Goal: Register for event/course

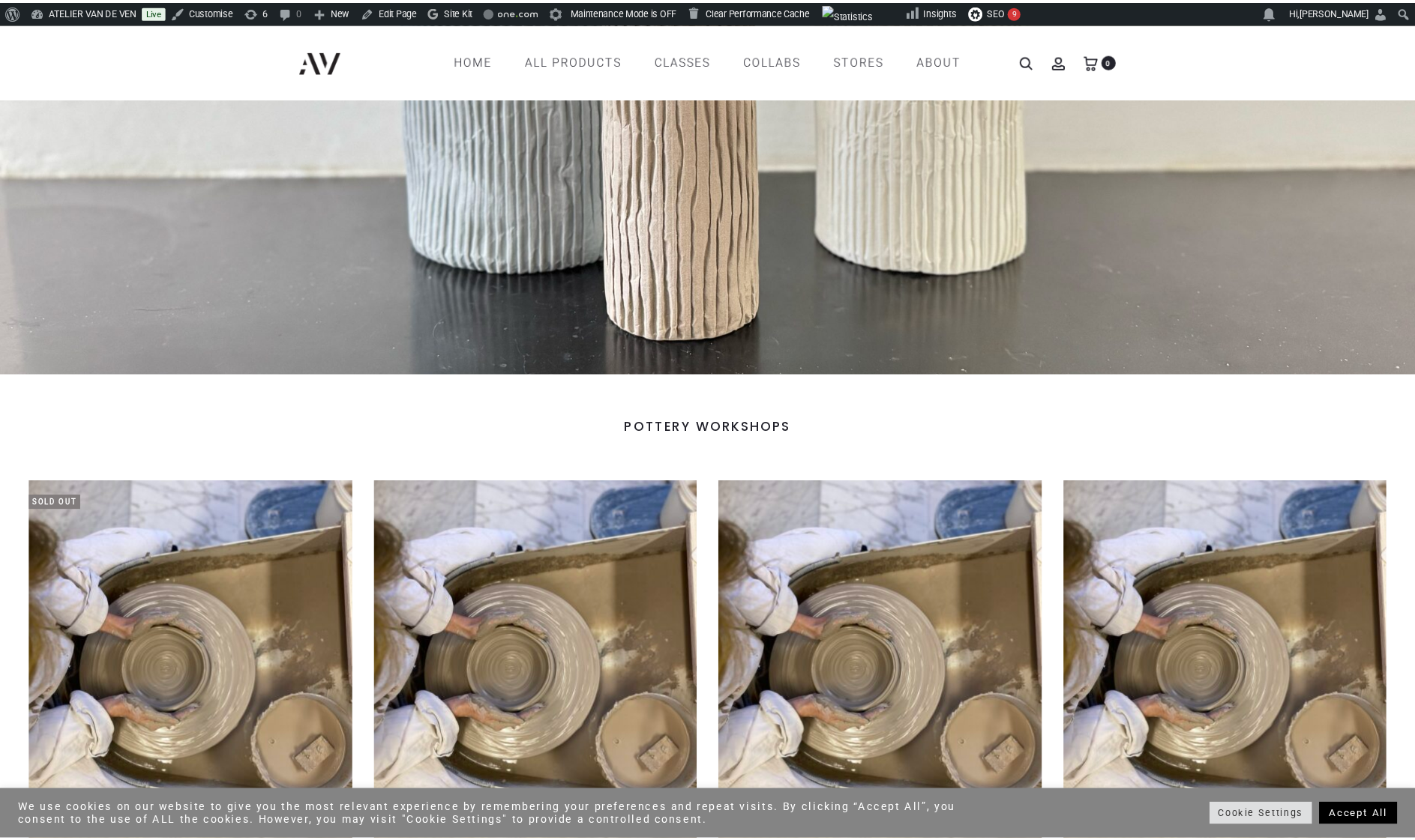
scroll to position [404, 0]
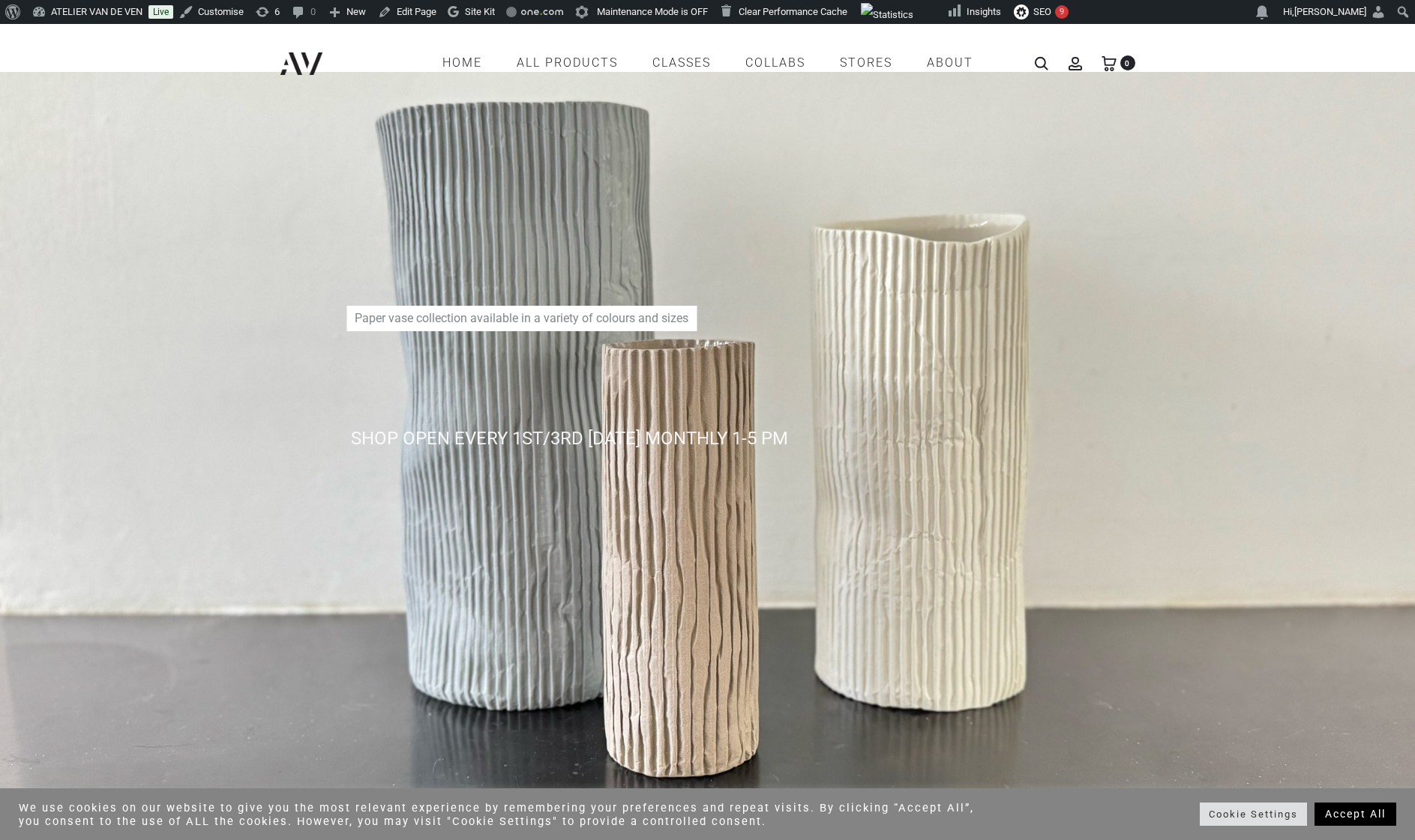
click at [1352, 814] on link "Accept All" at bounding box center [1355, 814] width 82 height 24
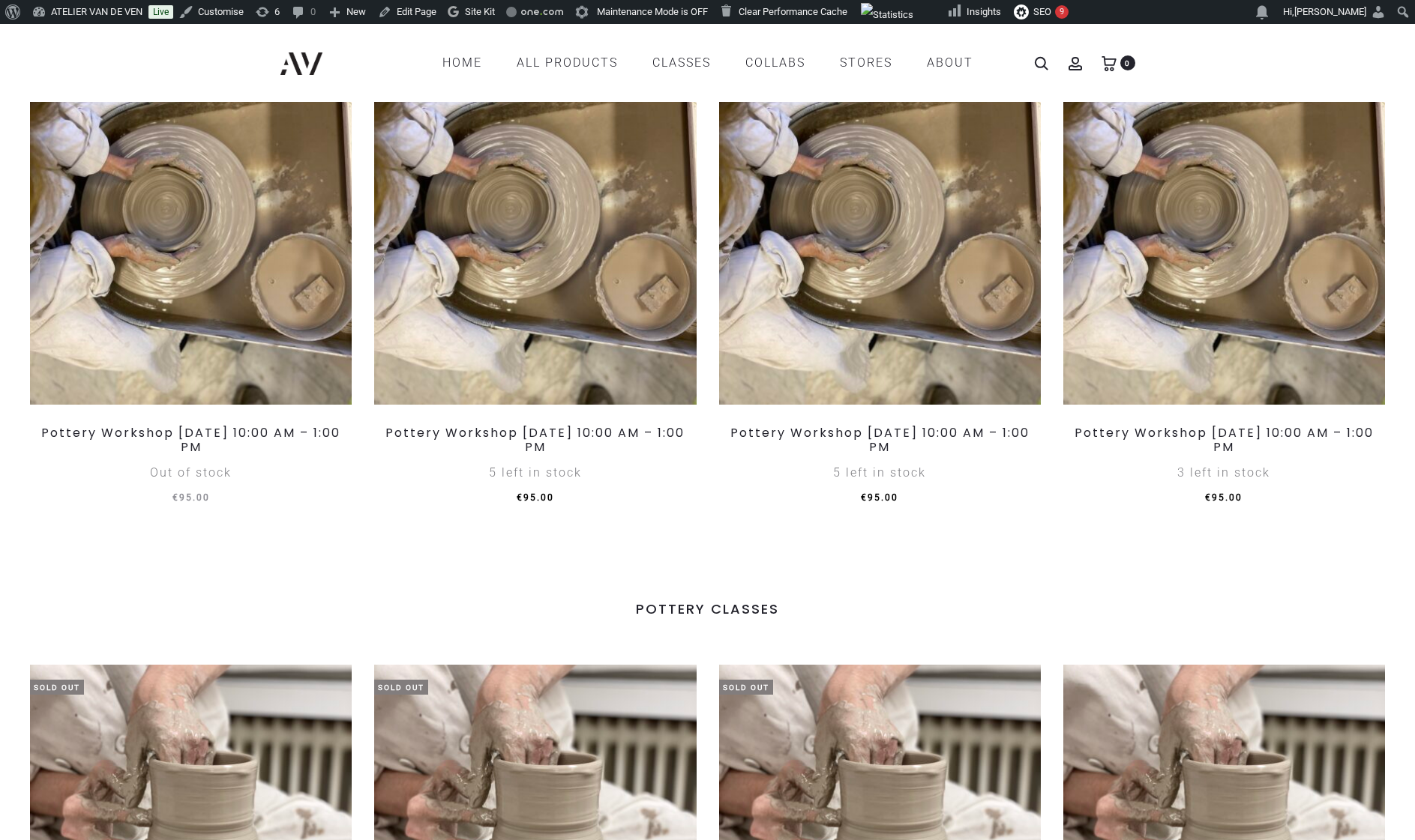
scroll to position [789, 0]
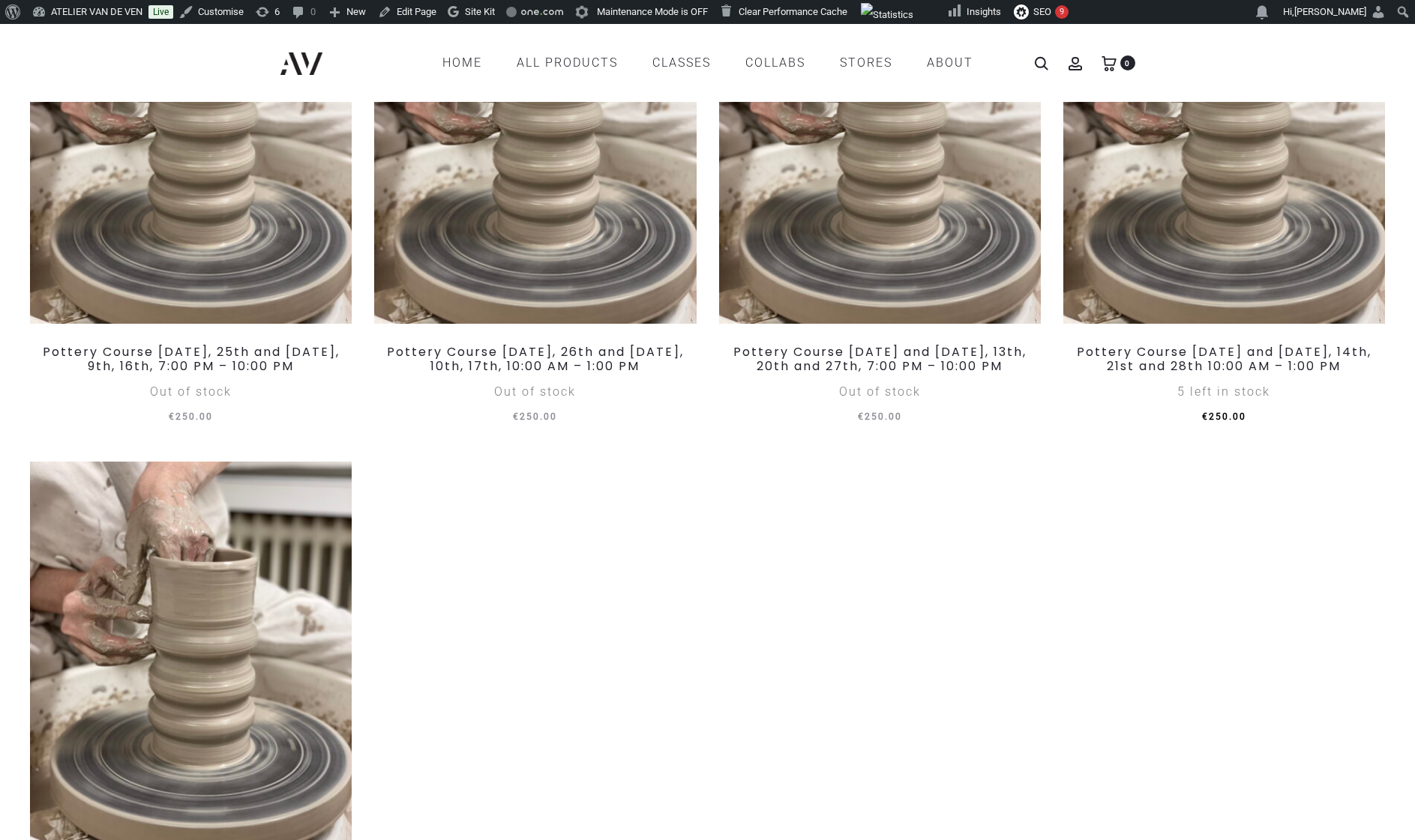
scroll to position [1514, 0]
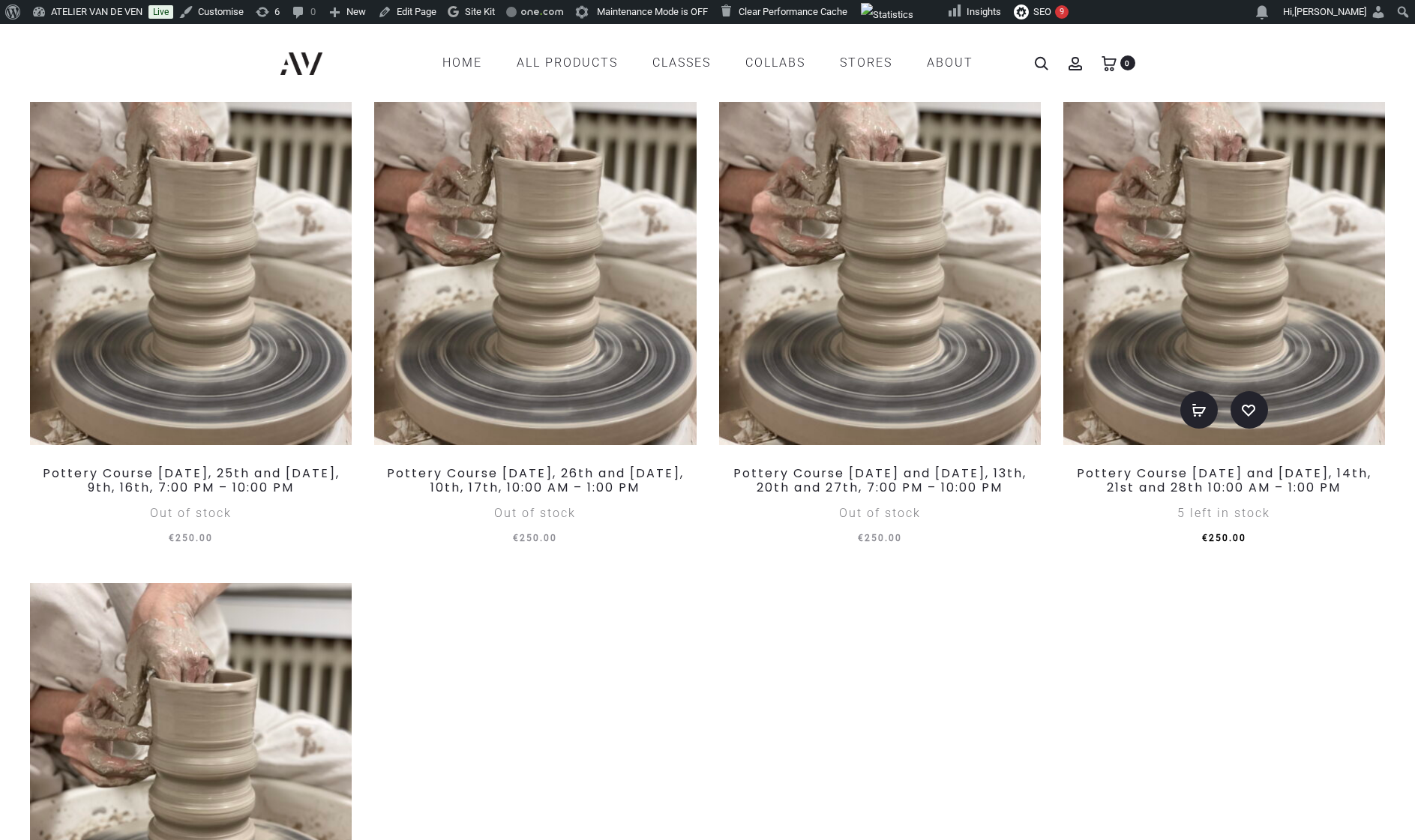
click at [1270, 241] on img at bounding box center [1224, 253] width 321 height 384
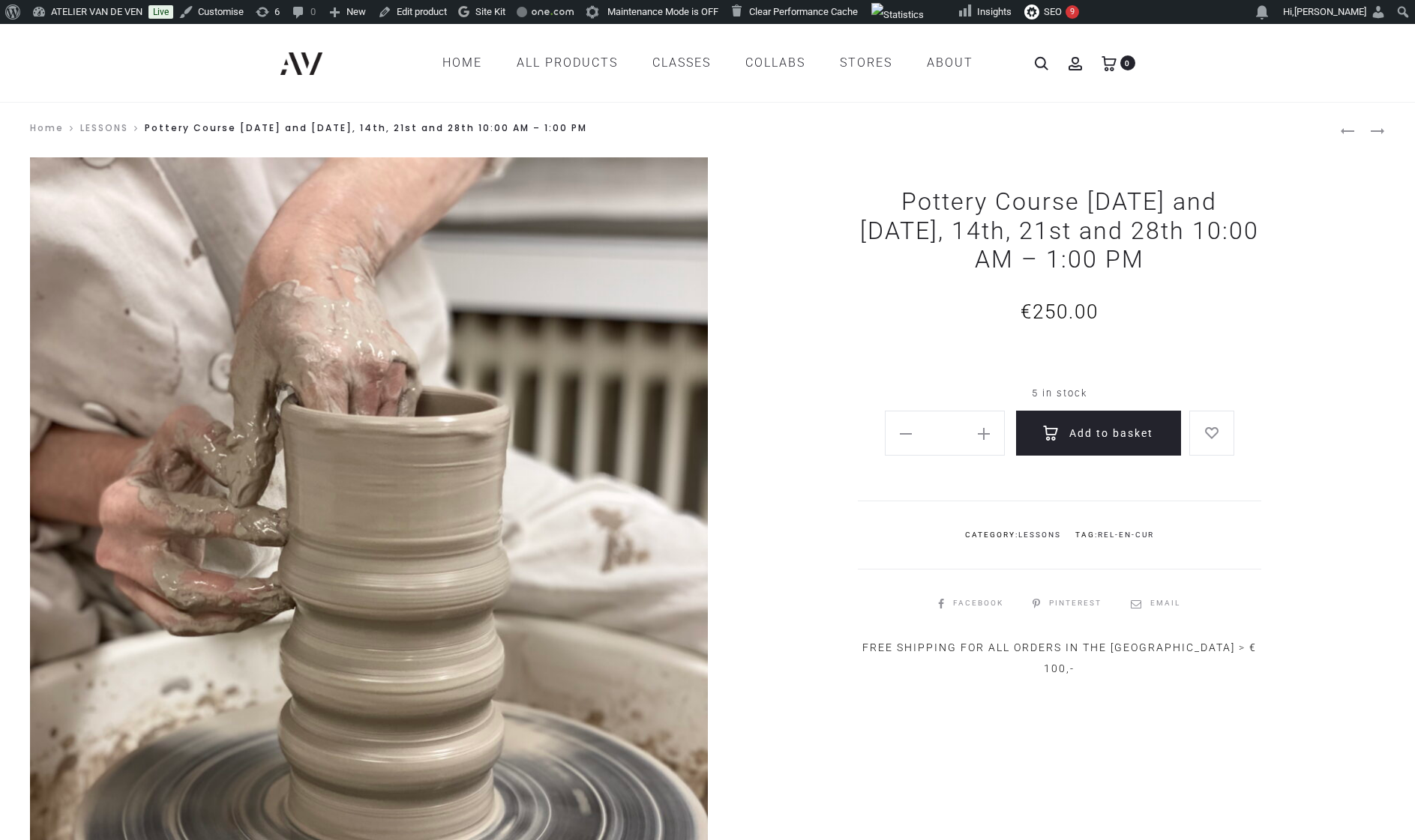
click at [111, 126] on link "LESSONS" at bounding box center [103, 128] width 48 height 13
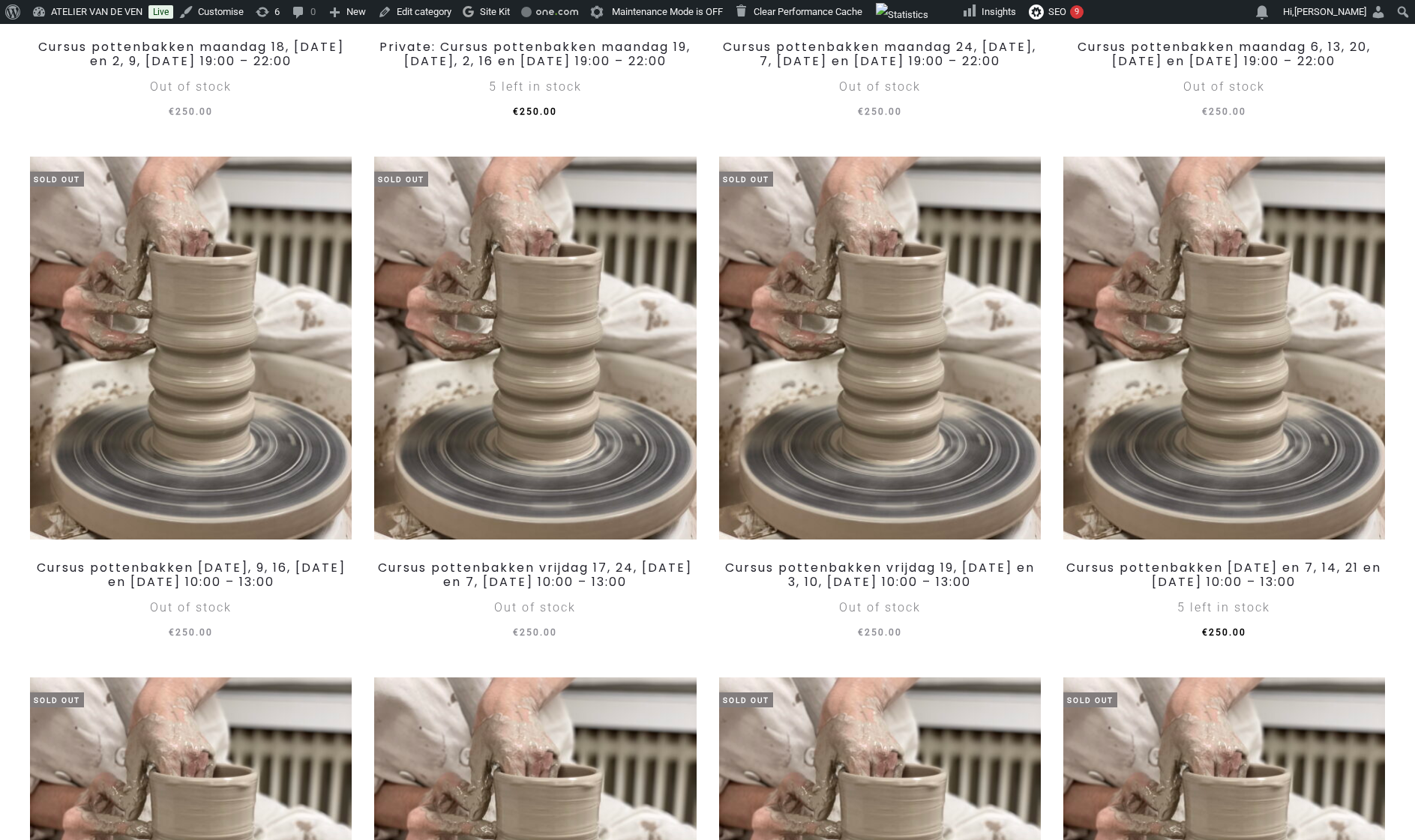
scroll to position [1969, 0]
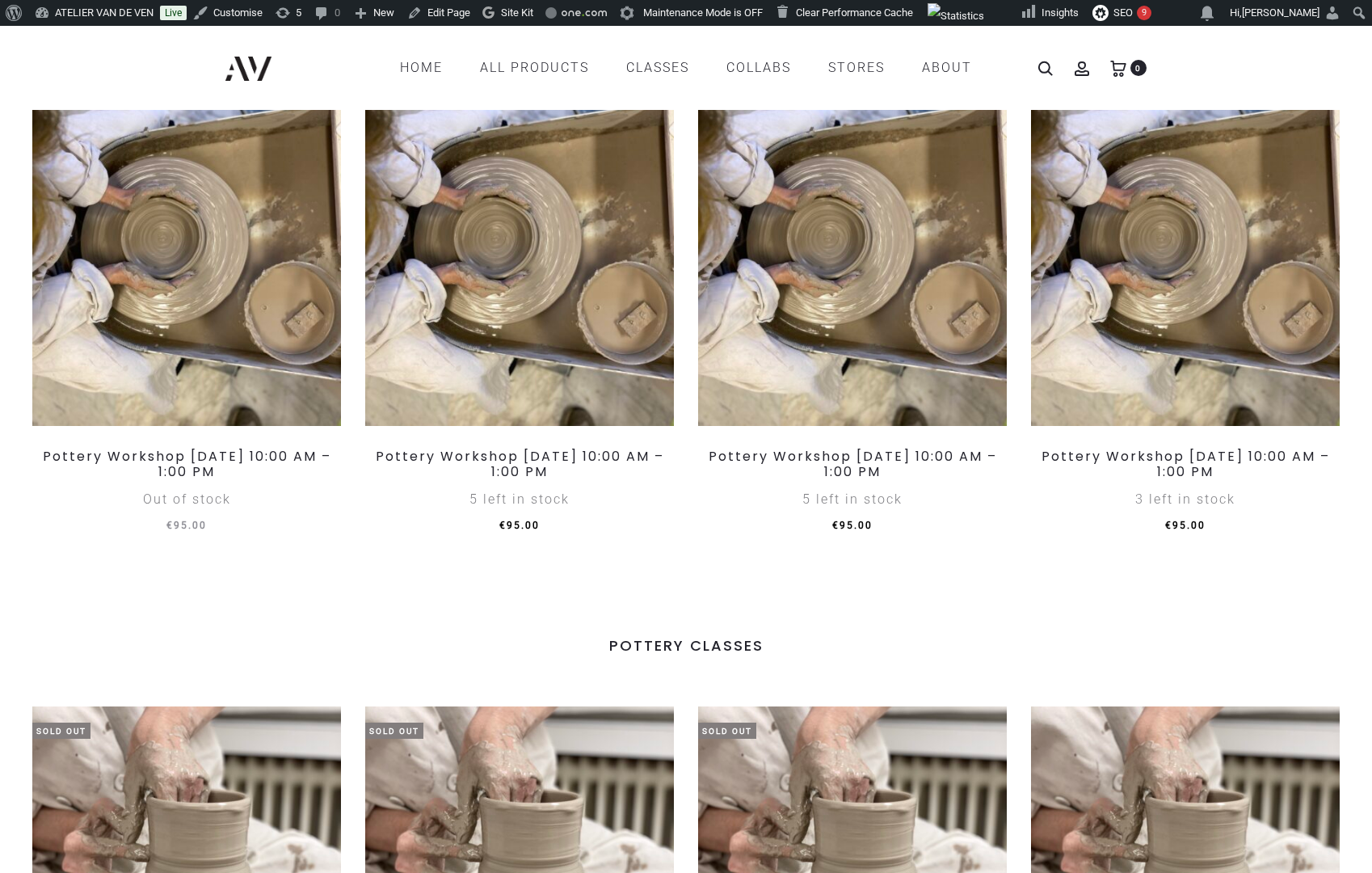
scroll to position [905, 0]
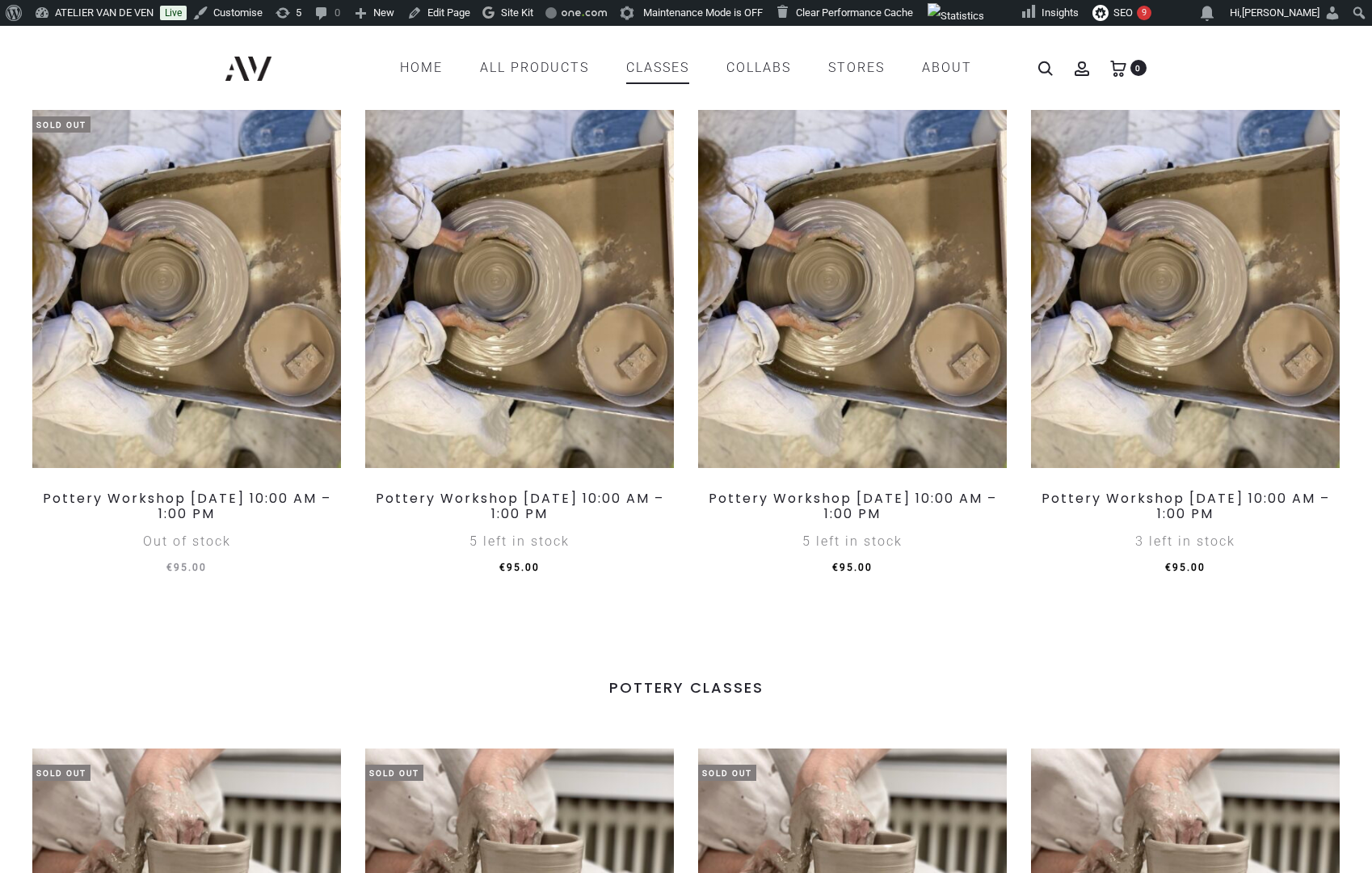
click at [685, 68] on link "CLASSES" at bounding box center [657, 68] width 63 height 28
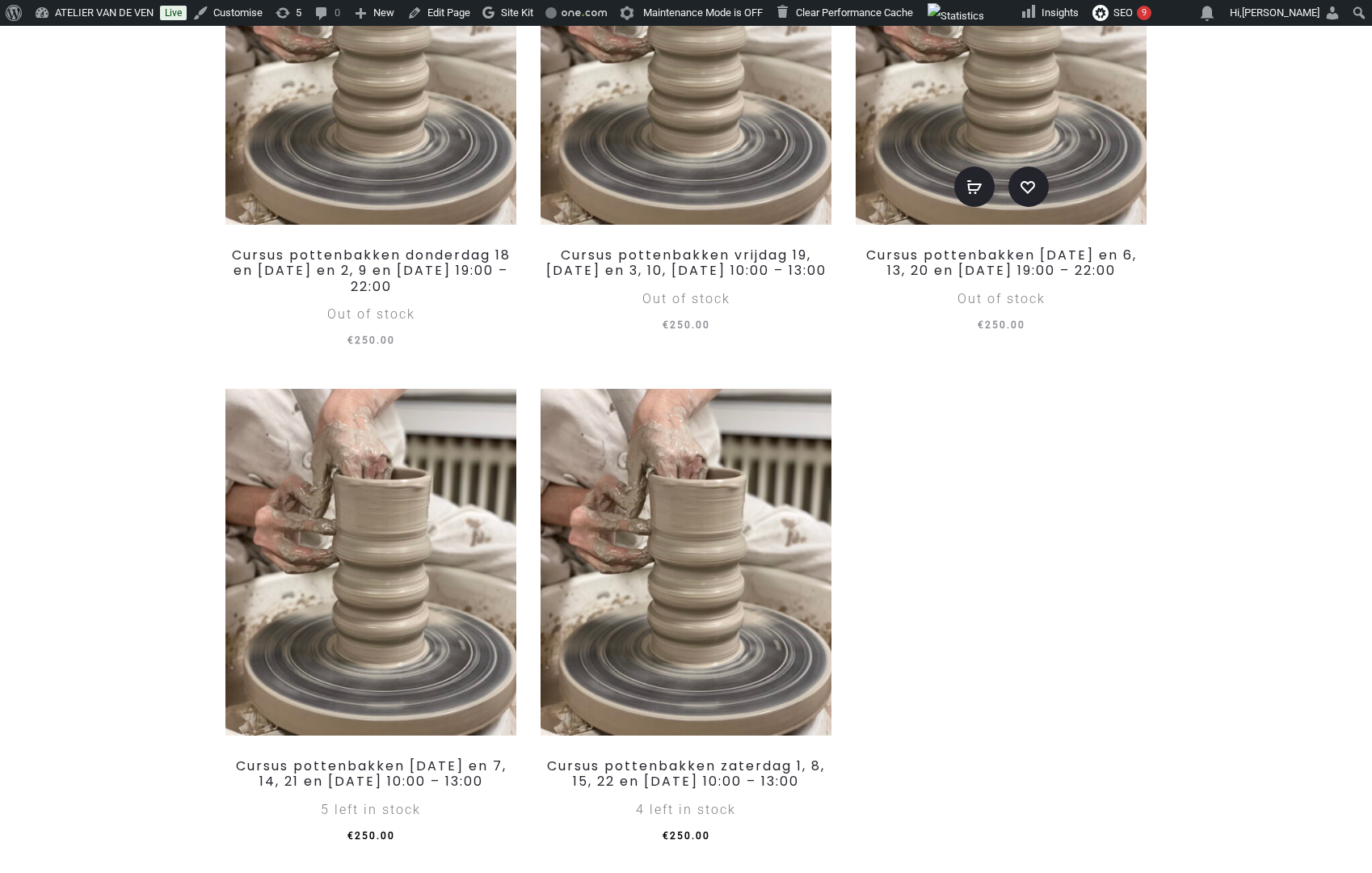
scroll to position [514, 0]
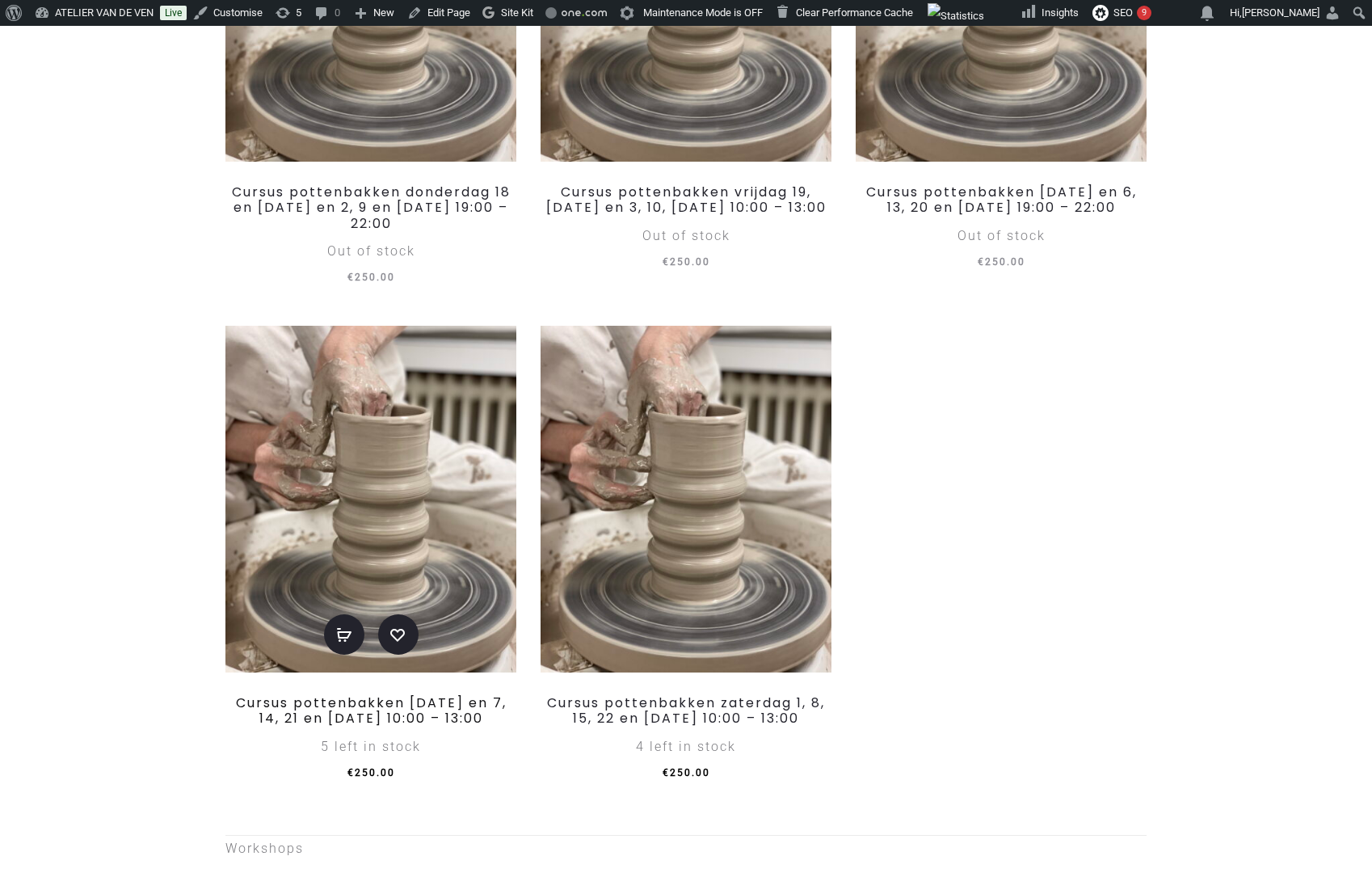
drag, startPoint x: 518, startPoint y: 748, endPoint x: 476, endPoint y: 738, distance: 43.2
click at [476, 738] on li "Add to basket Add to wishlist Cursus pottenbakken vrijdag 31 oktober en 7, 14, …" at bounding box center [371, 554] width 315 height 459
drag, startPoint x: 434, startPoint y: 766, endPoint x: 422, endPoint y: 734, distance: 34.2
click at [422, 733] on h3 "Cursus pottenbakken vrijdag 31 oktober en 7, 14, 21 en 28 november 10:00 – 13:00" at bounding box center [371, 711] width 291 height 44
copy link "vrijdag 31 oktober en 7, 14, 21 en 28 november 10:00 – 13:00"
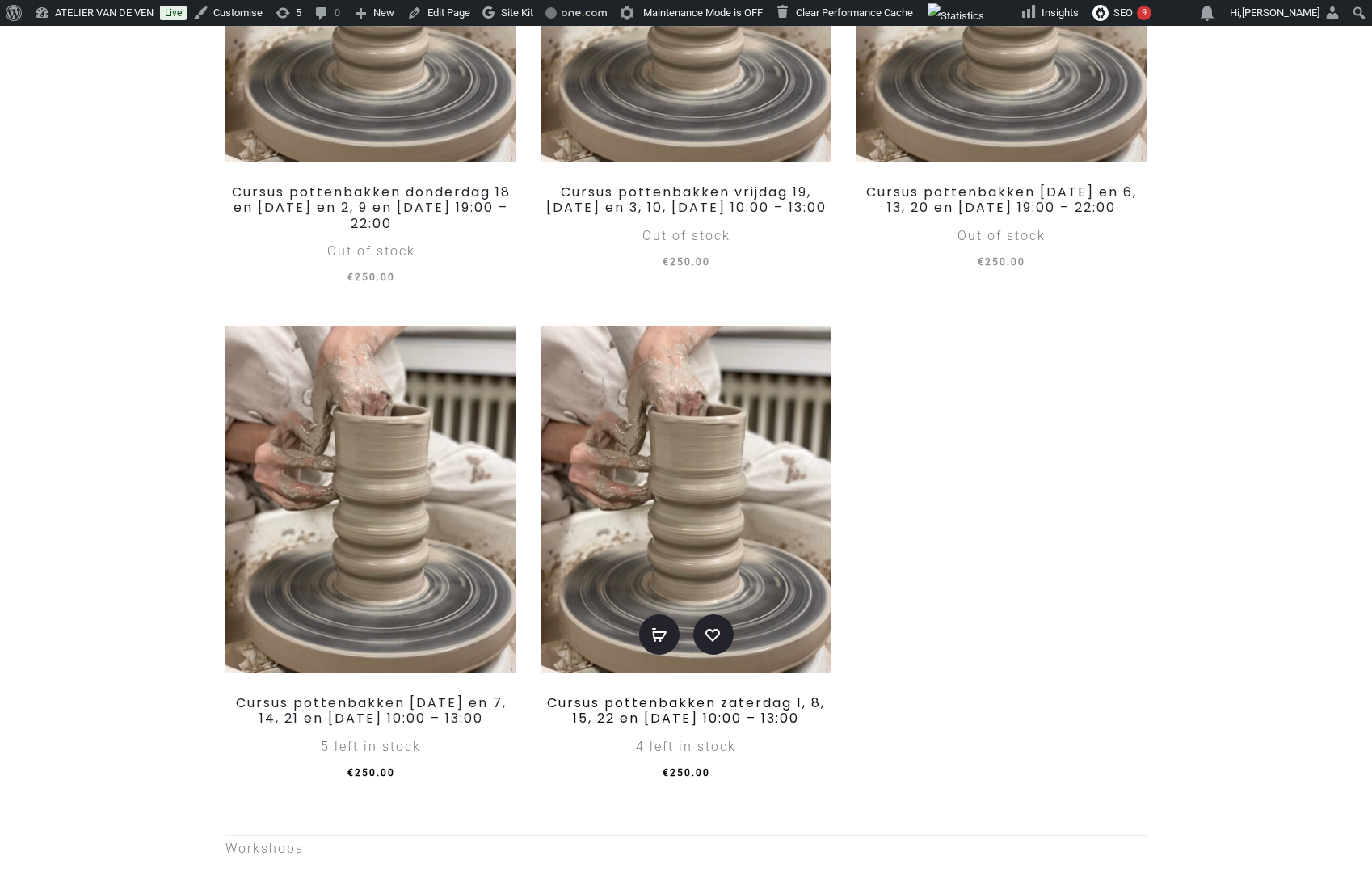
drag, startPoint x: 837, startPoint y: 748, endPoint x: 720, endPoint y: 727, distance: 118.9
click at [720, 727] on li "Add to basket Add to wishlist Cursus pottenbakken zaterdag 1, 8, 15, 22 en 29 n…" at bounding box center [686, 554] width 315 height 459
copy link "zaterdag 1, 8, 15, 22 en 29 november 10:00 – 13:00"
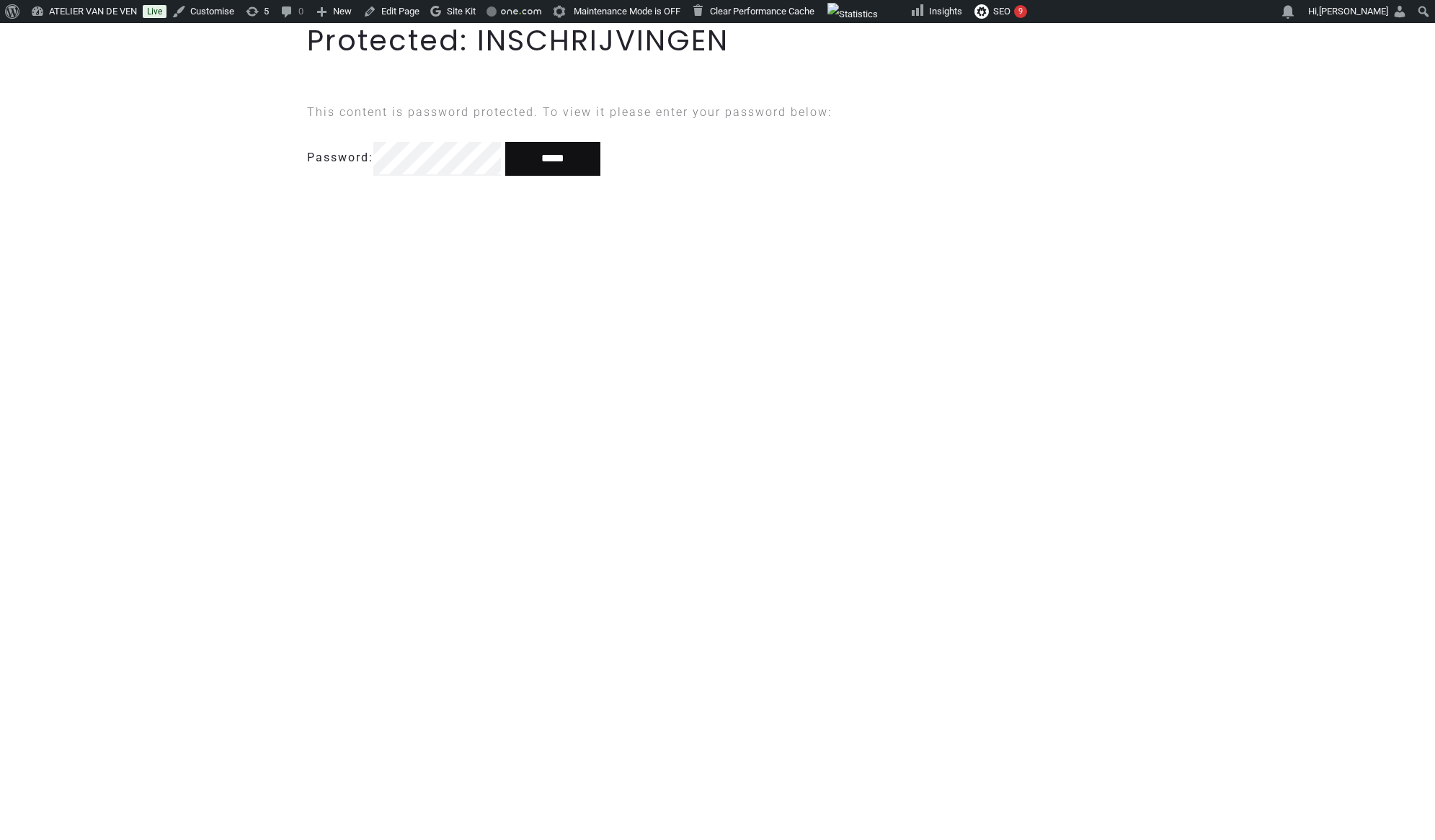
click at [563, 155] on input "*****" at bounding box center [552, 158] width 95 height 33
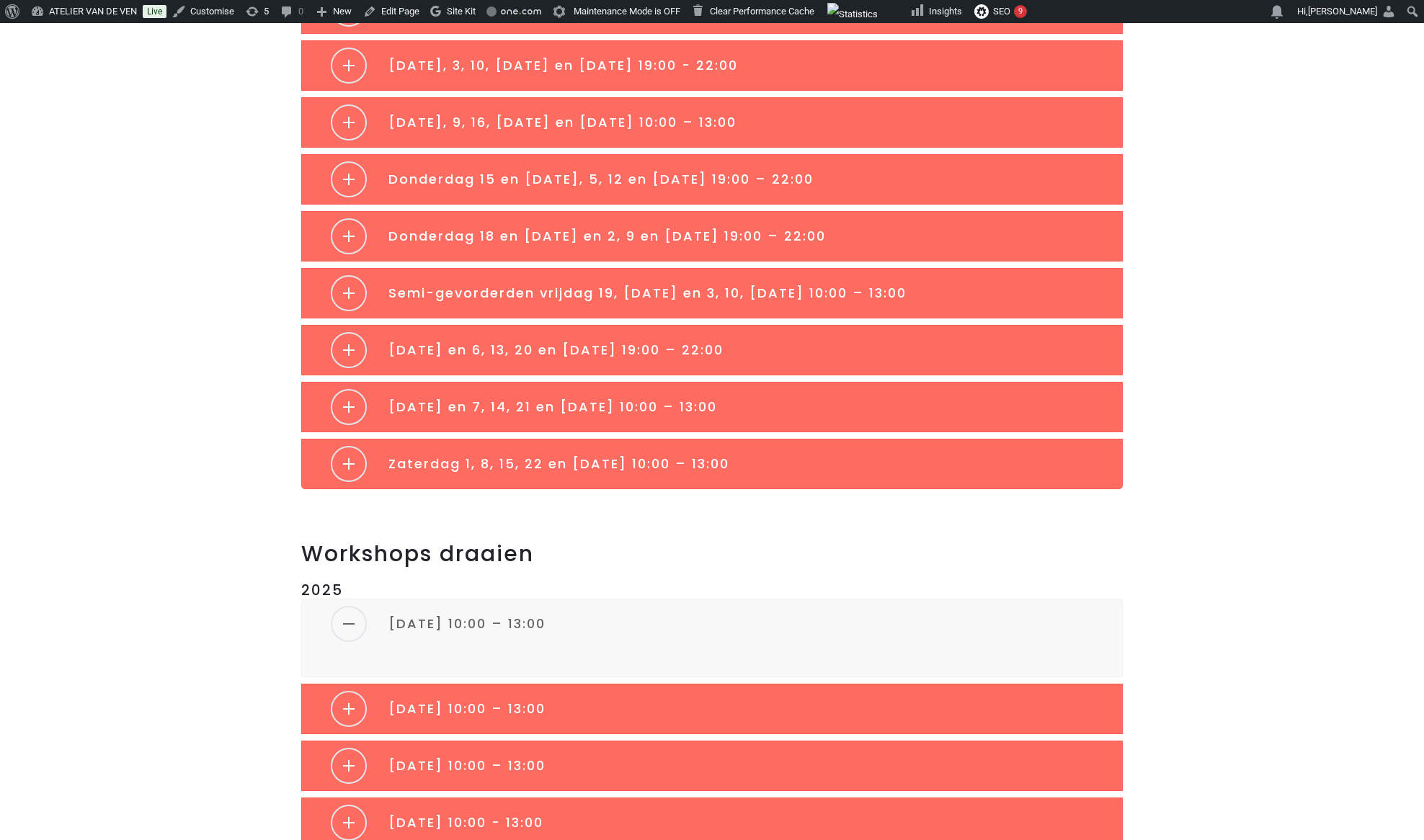
scroll to position [567, 0]
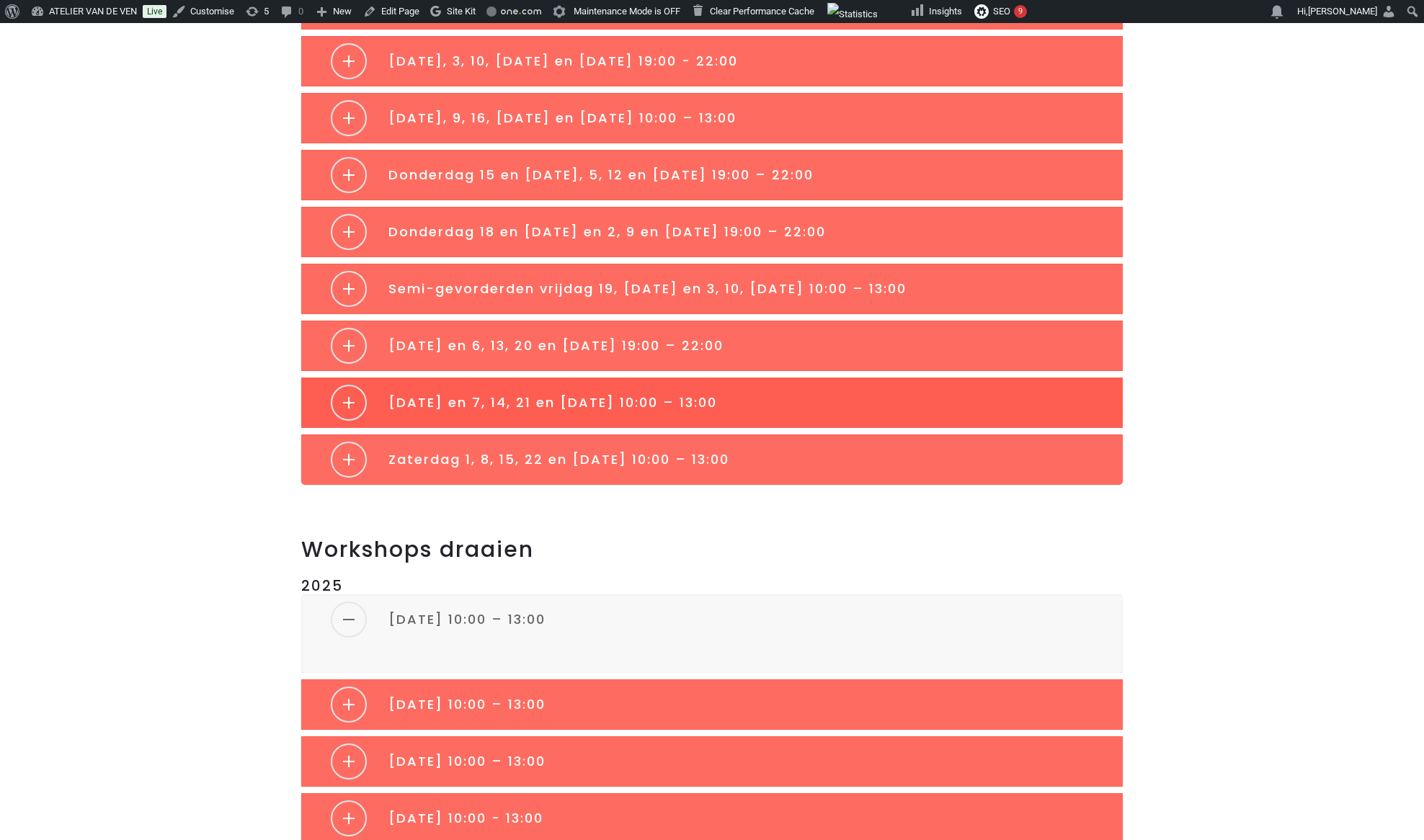
click at [717, 402] on span "[DATE] en 7, 14, 21 en [DATE] 10:00 – 13:00" at bounding box center [553, 402] width 328 height 18
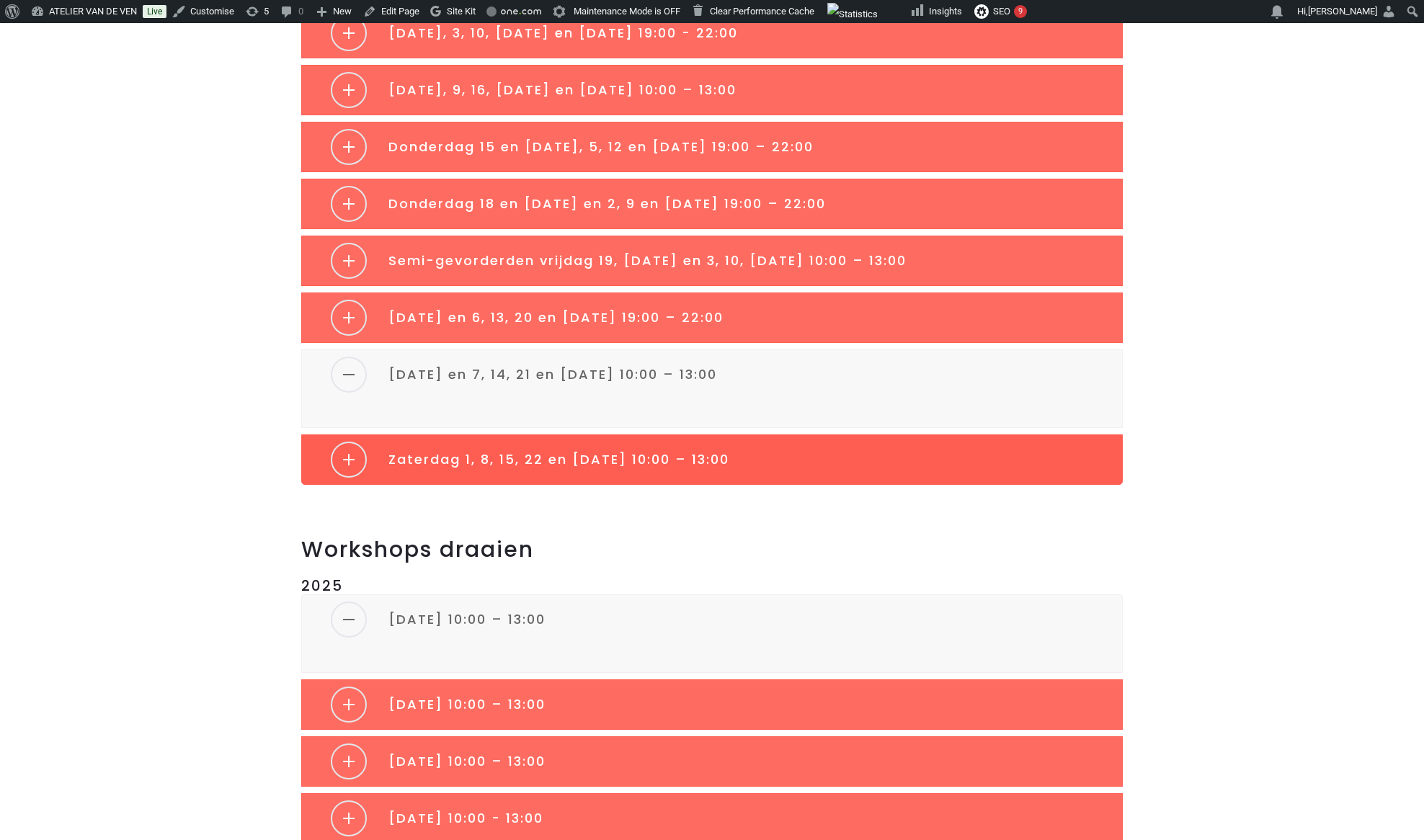
click at [725, 449] on link "Zaterdag 1, 8, 15, 22 en [DATE] 10:00 – 13:00" at bounding box center [712, 460] width 820 height 49
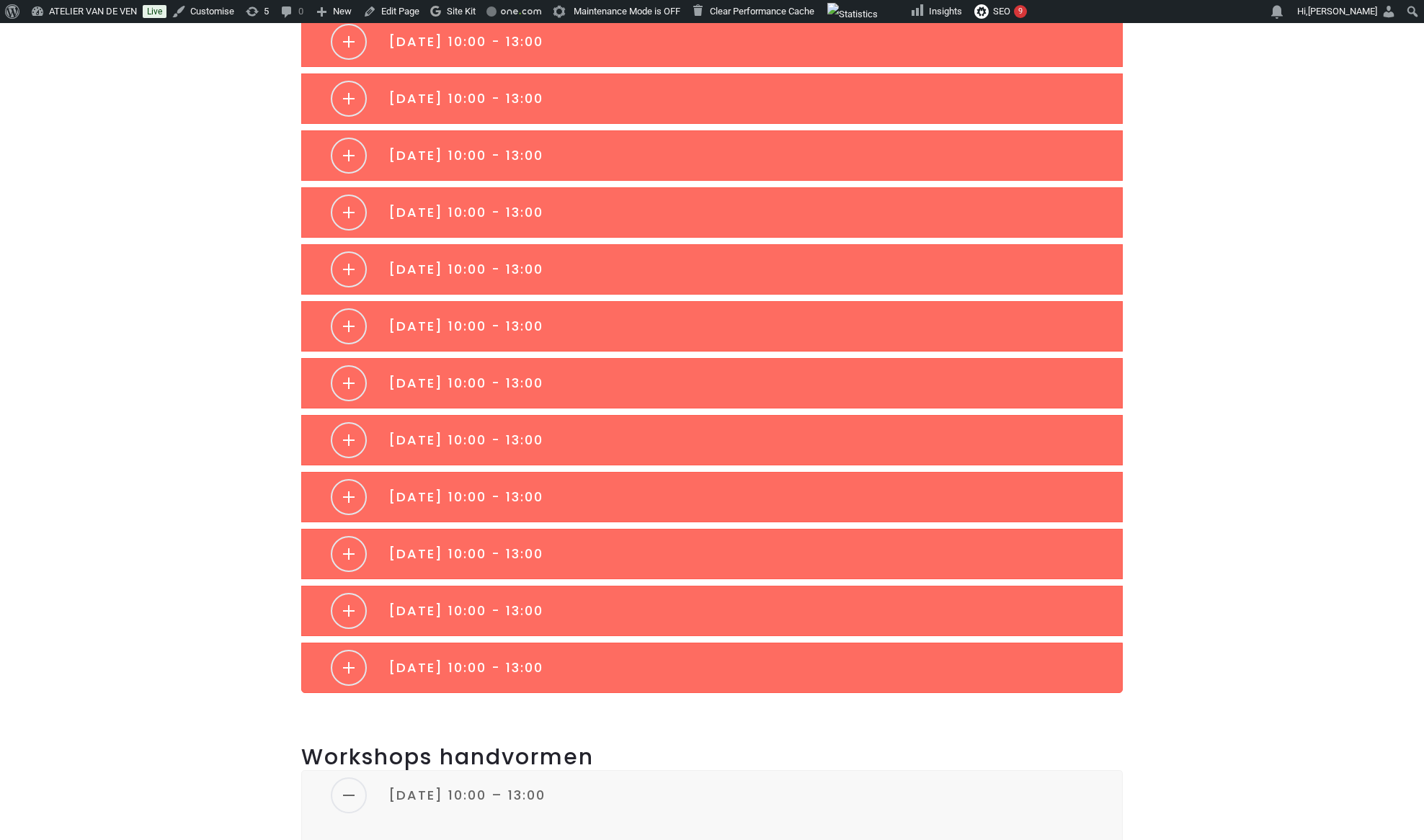
scroll to position [1982, 0]
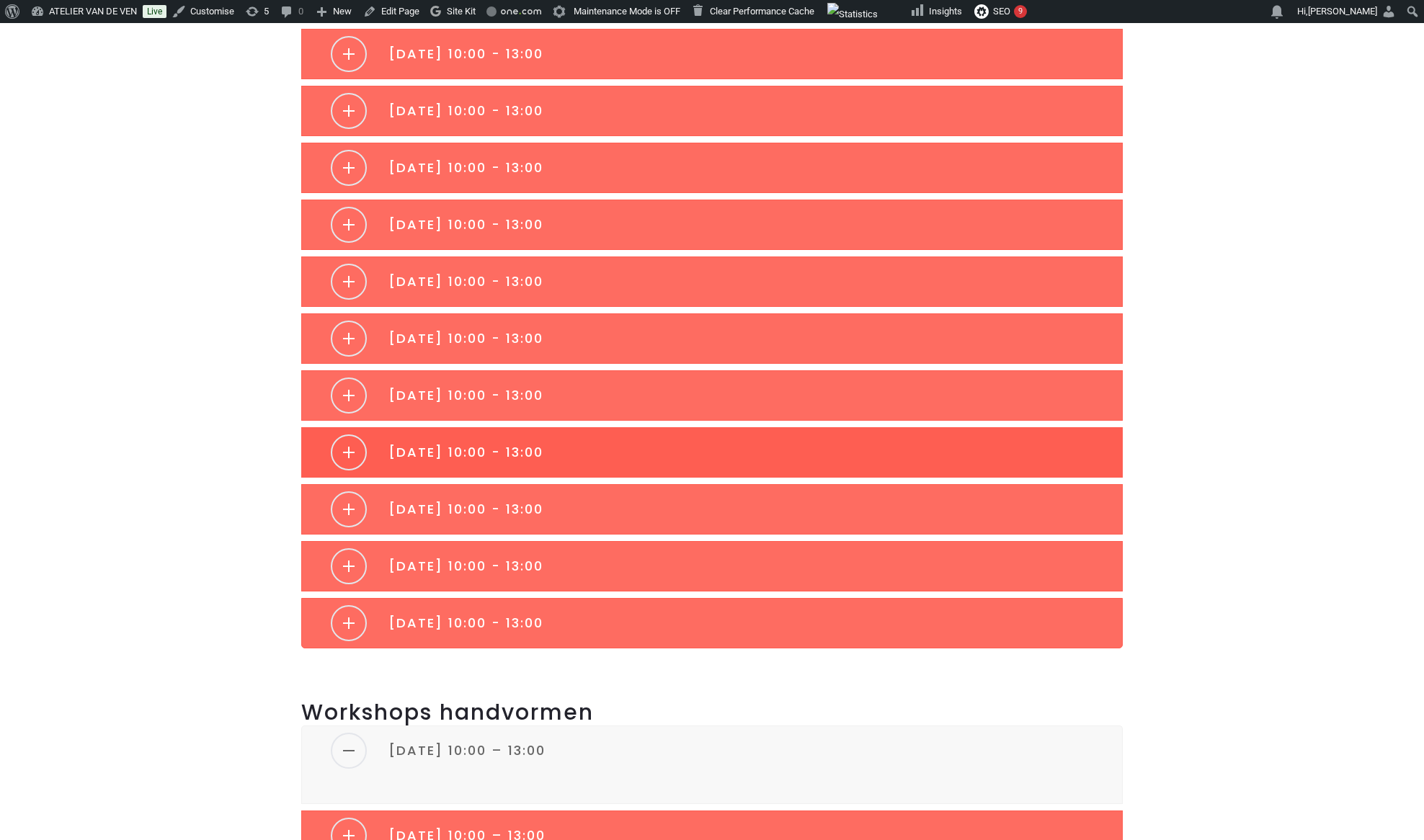
click at [655, 455] on link "[DATE] 10:00 - 13:00" at bounding box center [712, 452] width 820 height 49
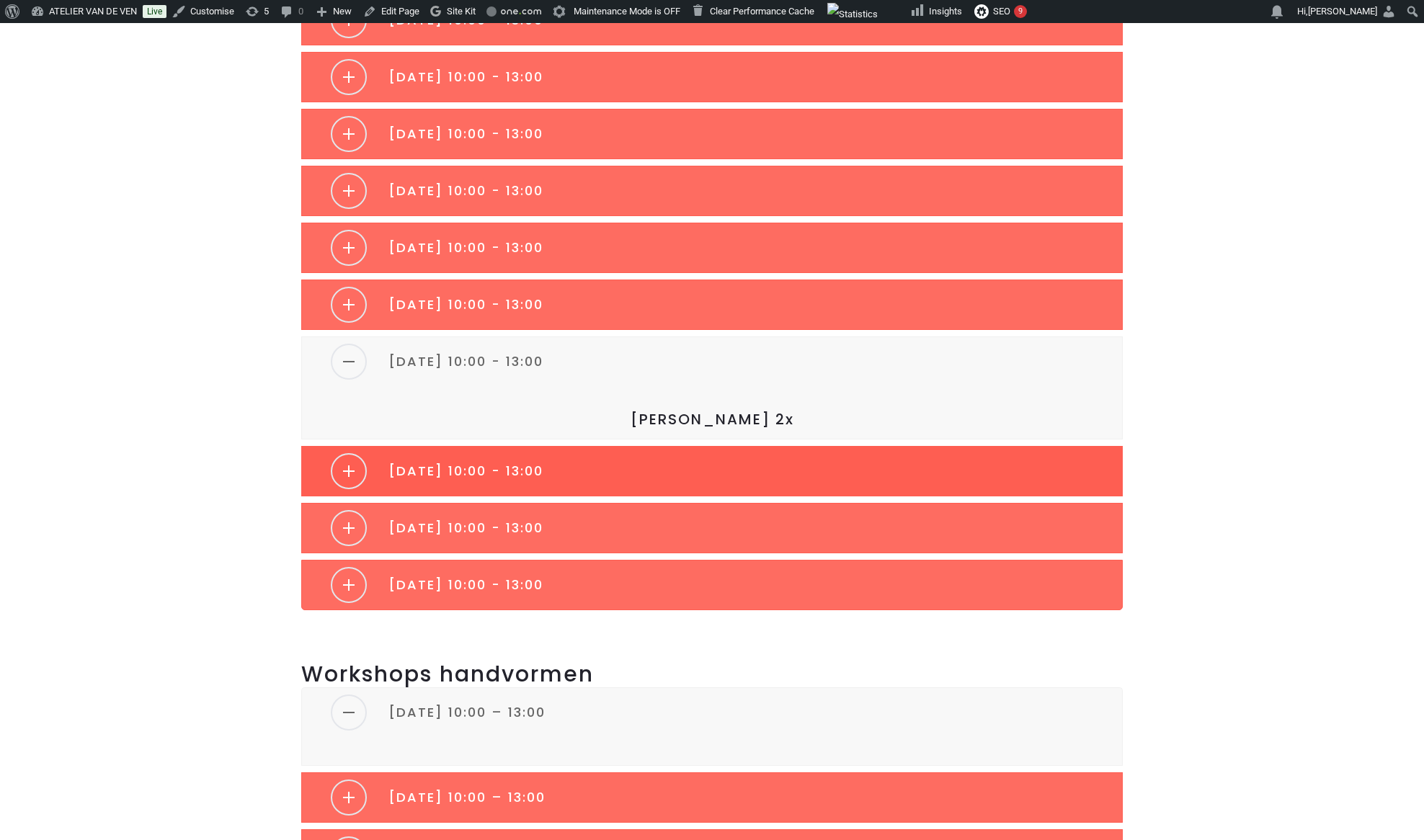
scroll to position [2069, 0]
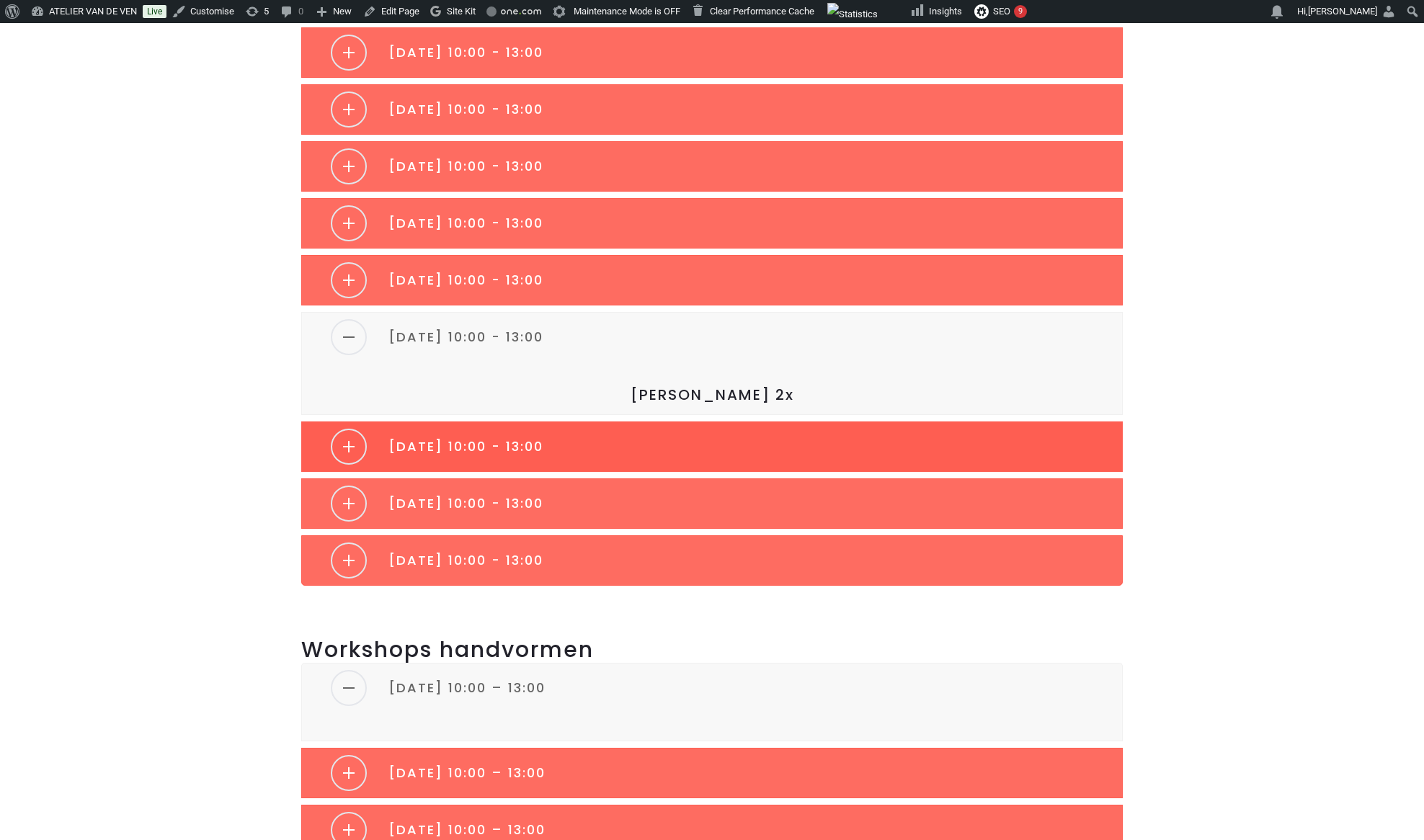
click at [686, 431] on link "Zaterdag 8 november 10:00 - 13:00" at bounding box center [712, 446] width 820 height 49
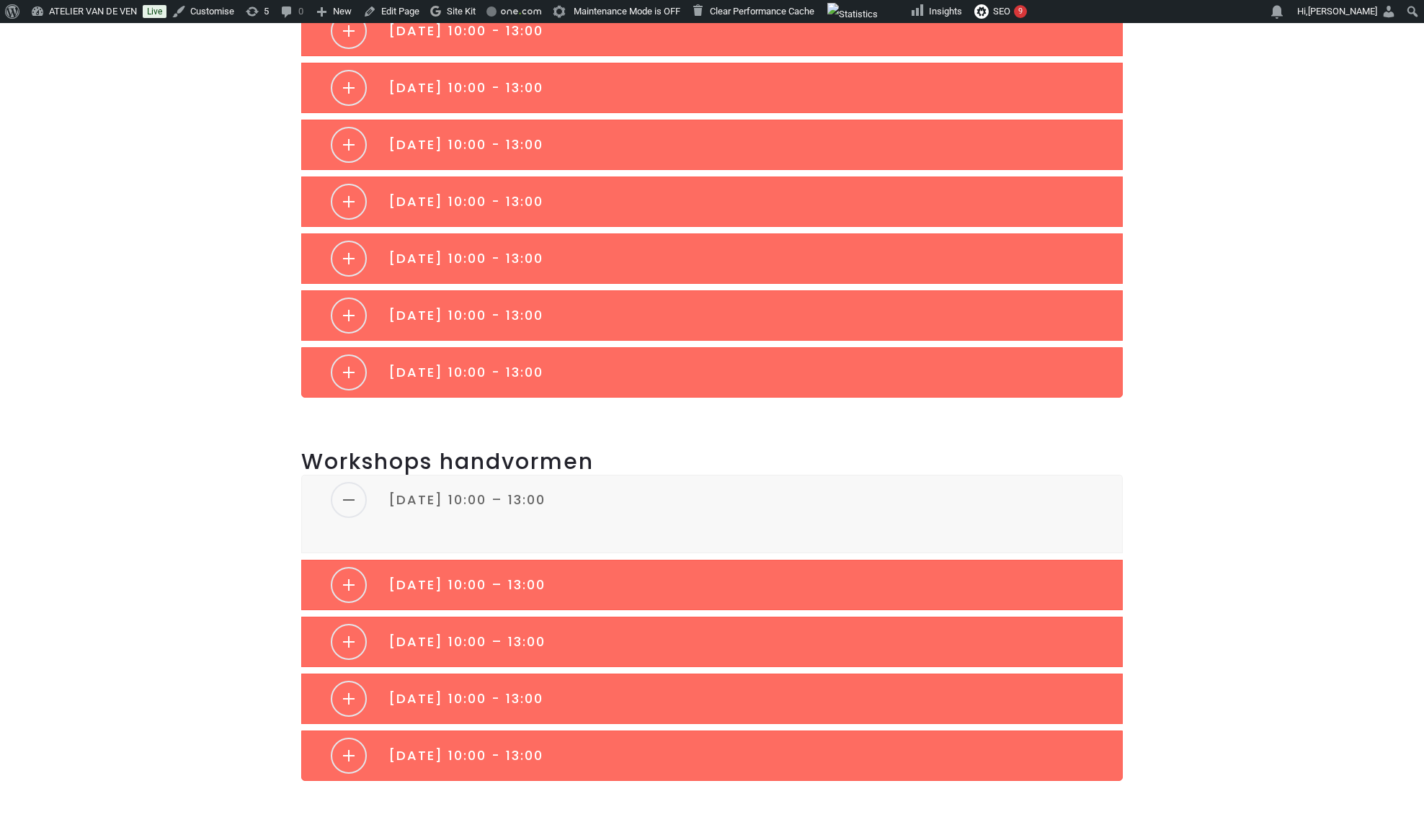
scroll to position [2036, 0]
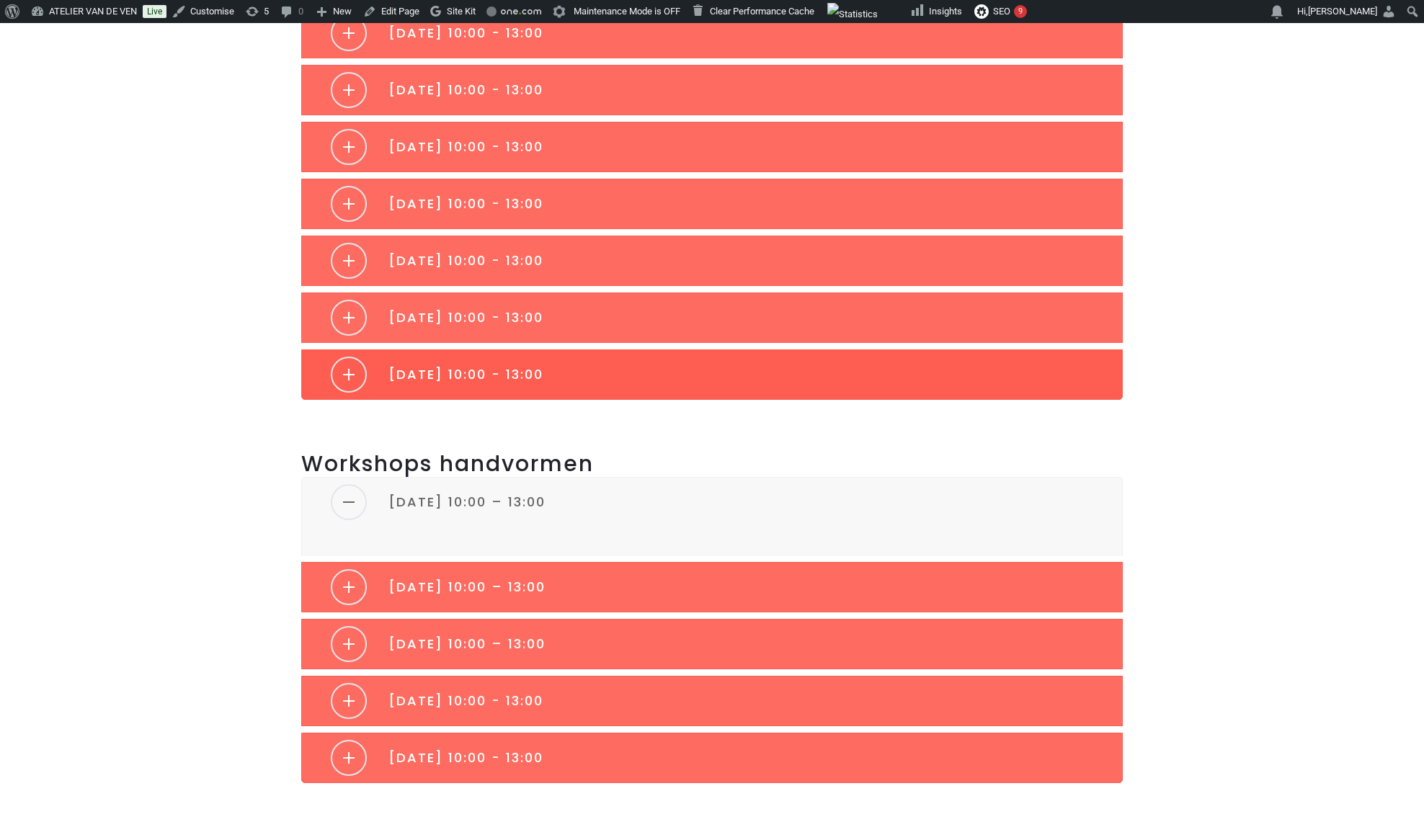
click at [956, 373] on link "[DATE] 10:00 - 13:00" at bounding box center [712, 374] width 820 height 49
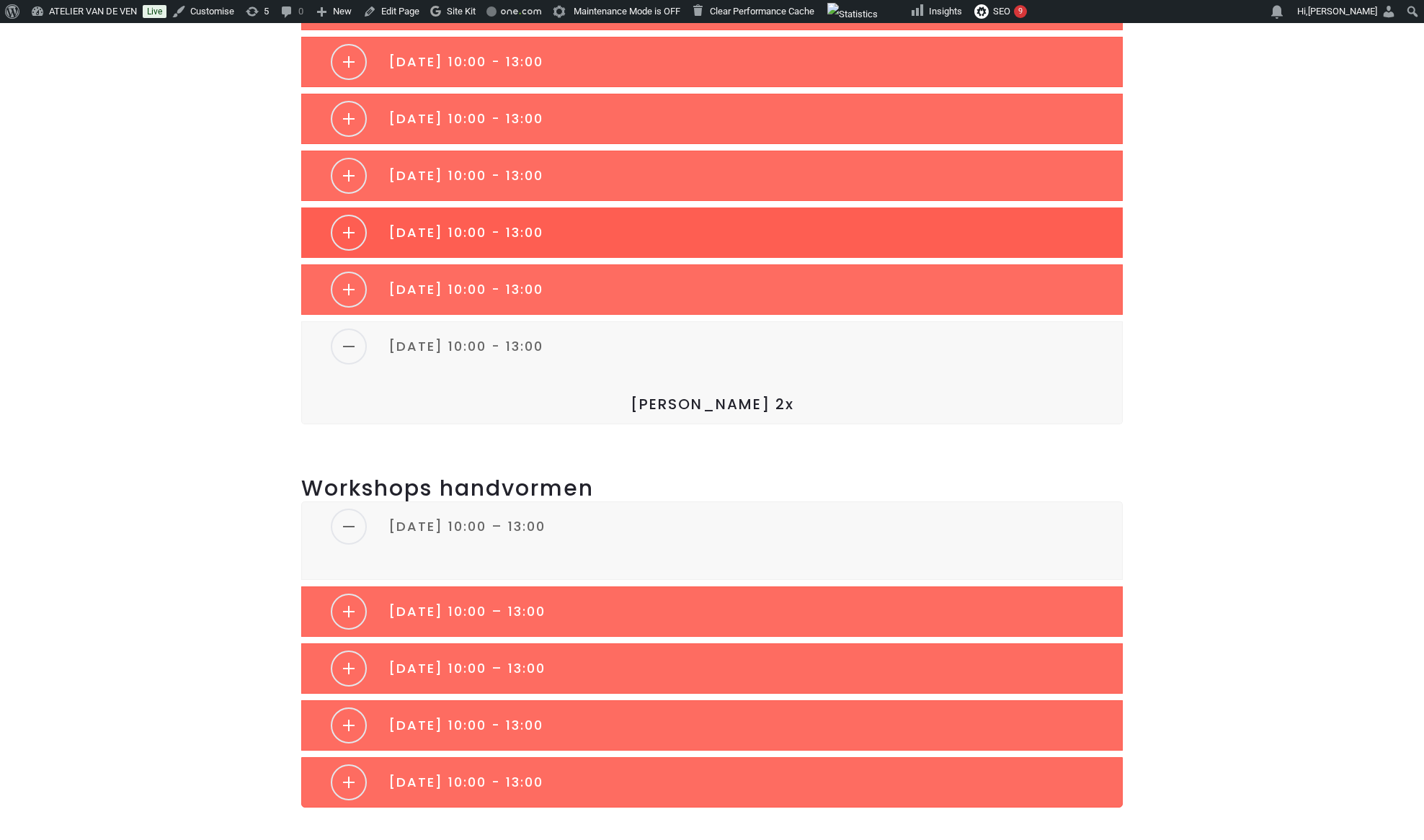
click at [943, 230] on link "[DATE] 10:00 - 13:00" at bounding box center [712, 232] width 820 height 49
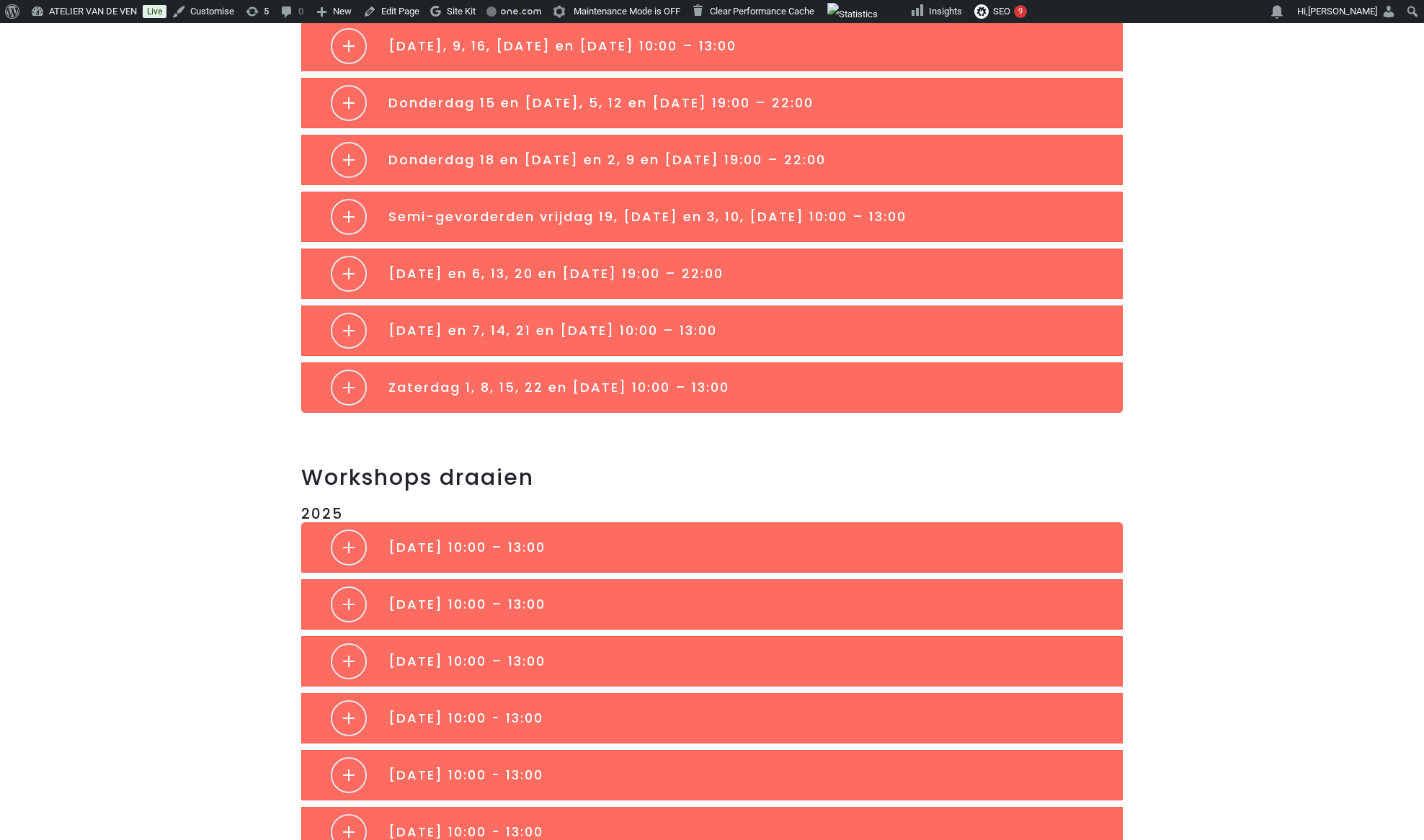
scroll to position [561, 0]
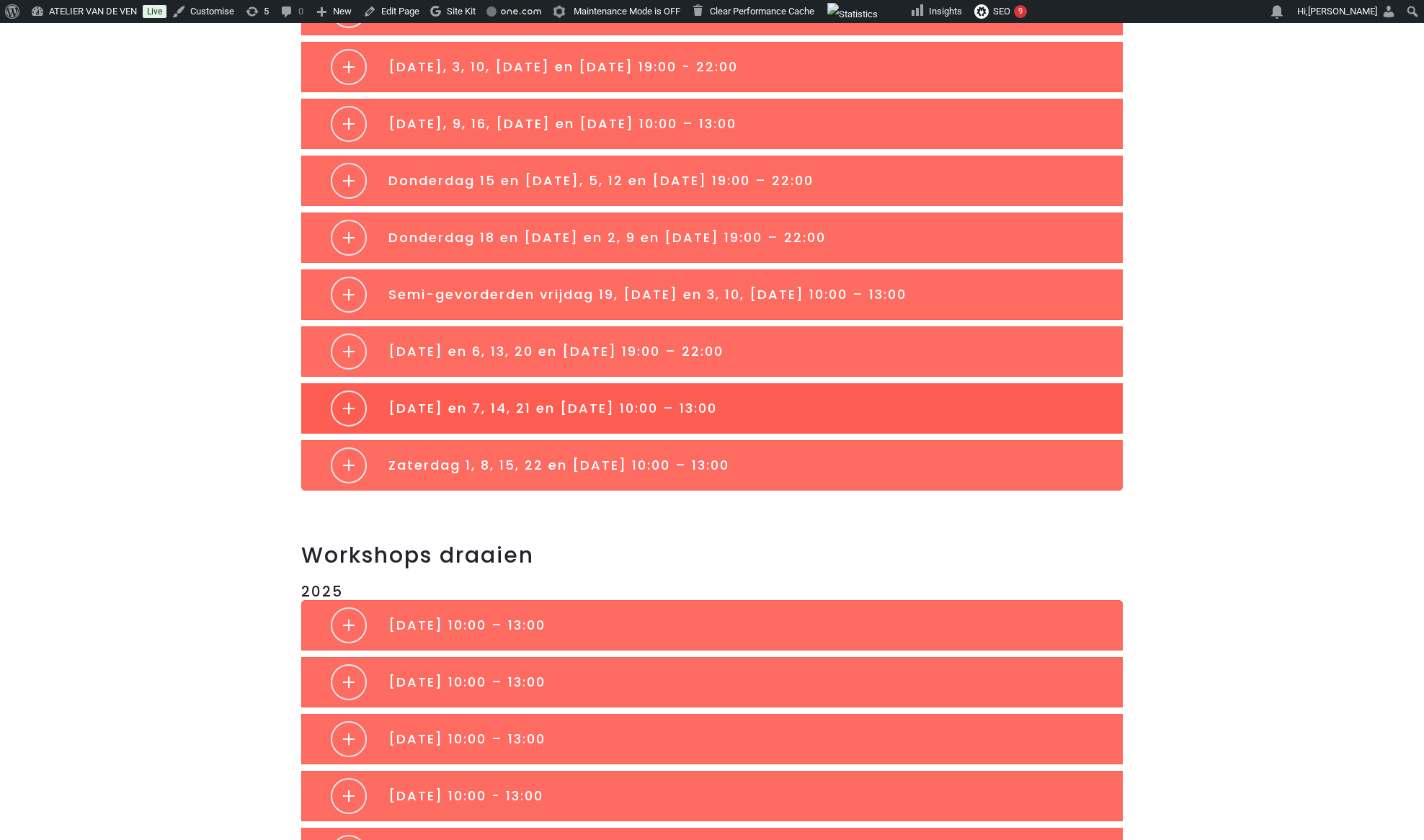
click at [717, 412] on span "[DATE] en 7, 14, 21 en [DATE] 10:00 – 13:00" at bounding box center [553, 408] width 328 height 18
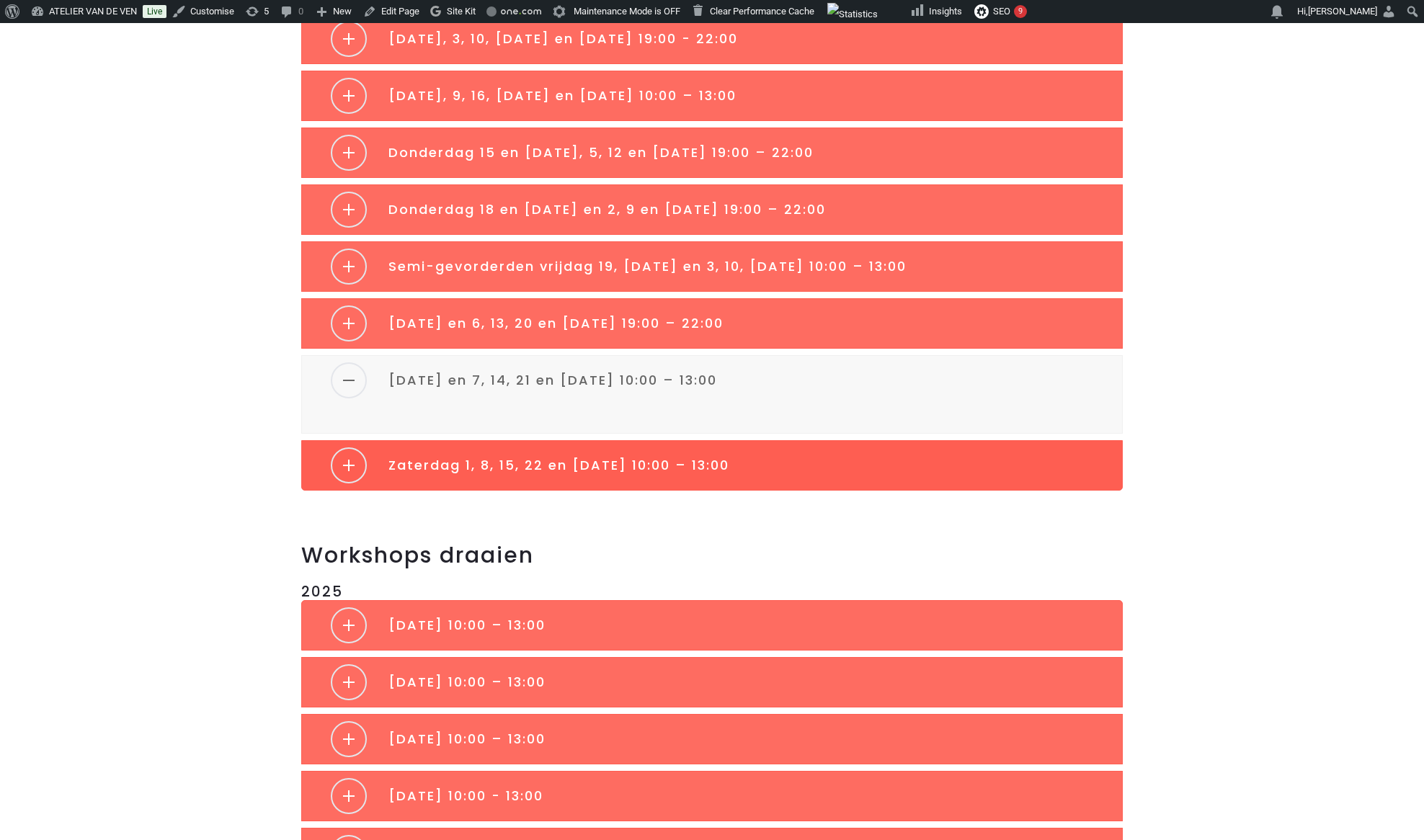
click at [729, 471] on span "Zaterdag 1, 8, 15, 22 en 29 november 10:00 – 13:00" at bounding box center [559, 465] width 341 height 18
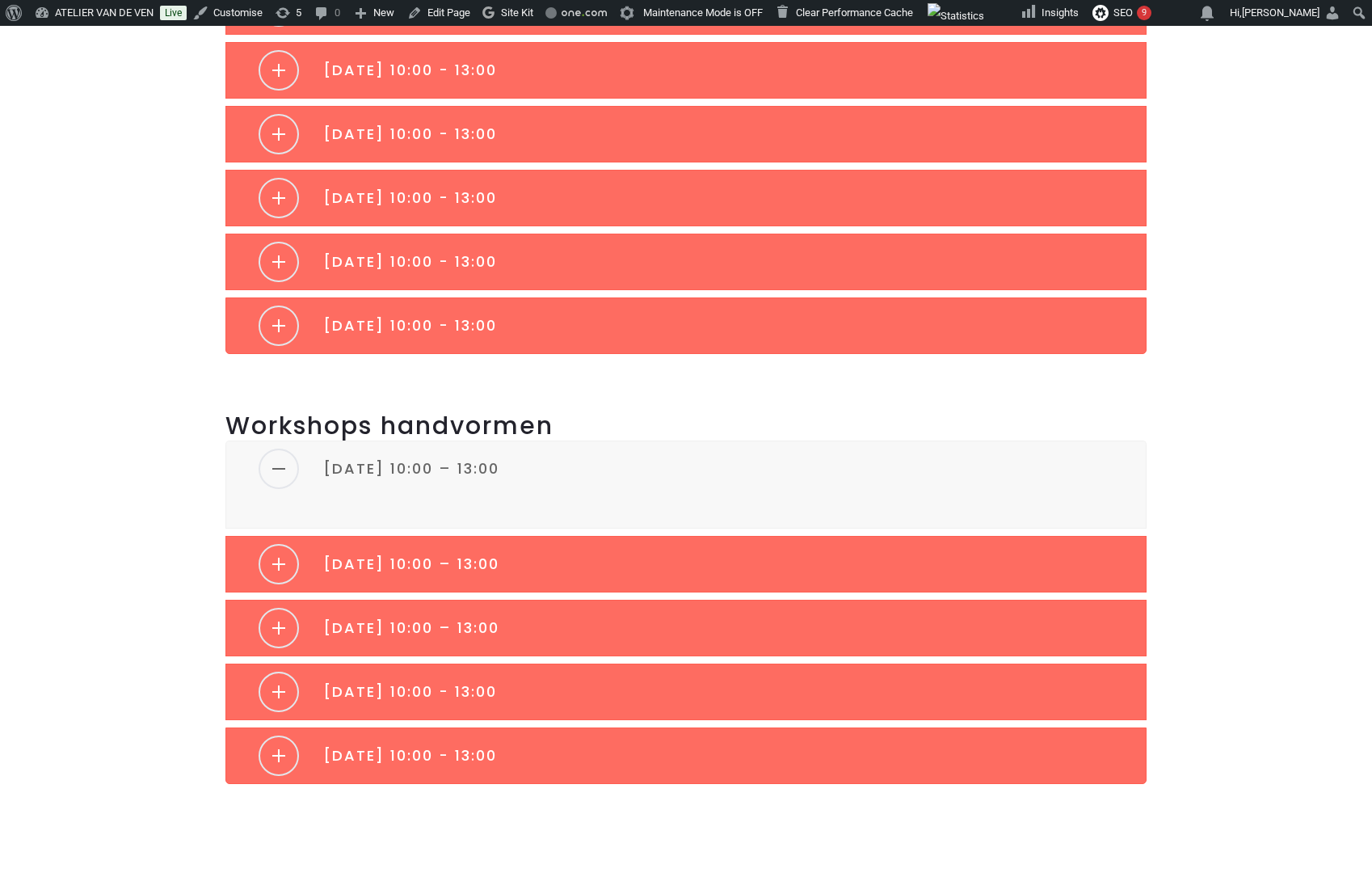
scroll to position [2405, 0]
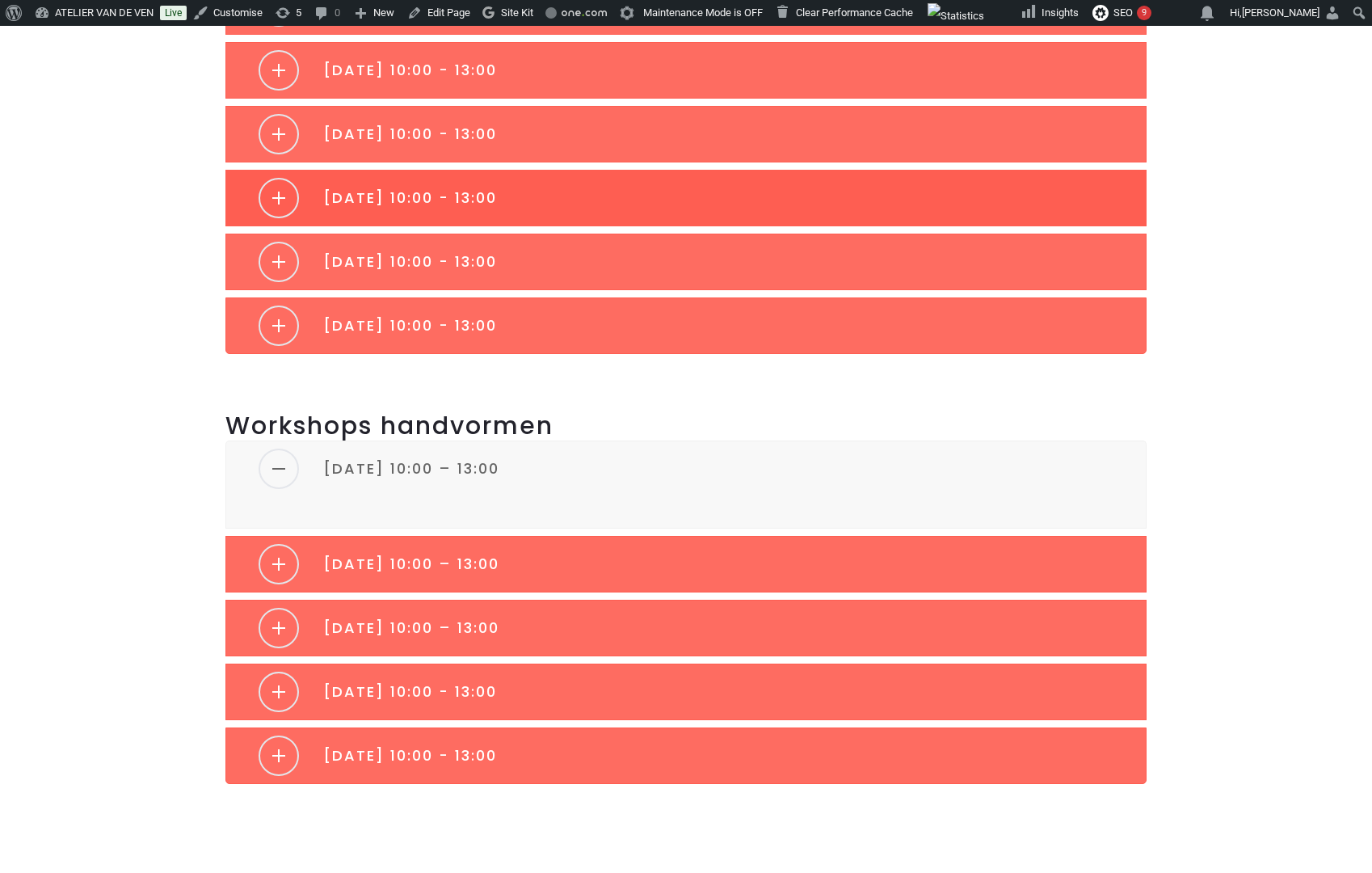
click at [810, 199] on link "[DATE] 10:00 - 13:00" at bounding box center [686, 198] width 919 height 55
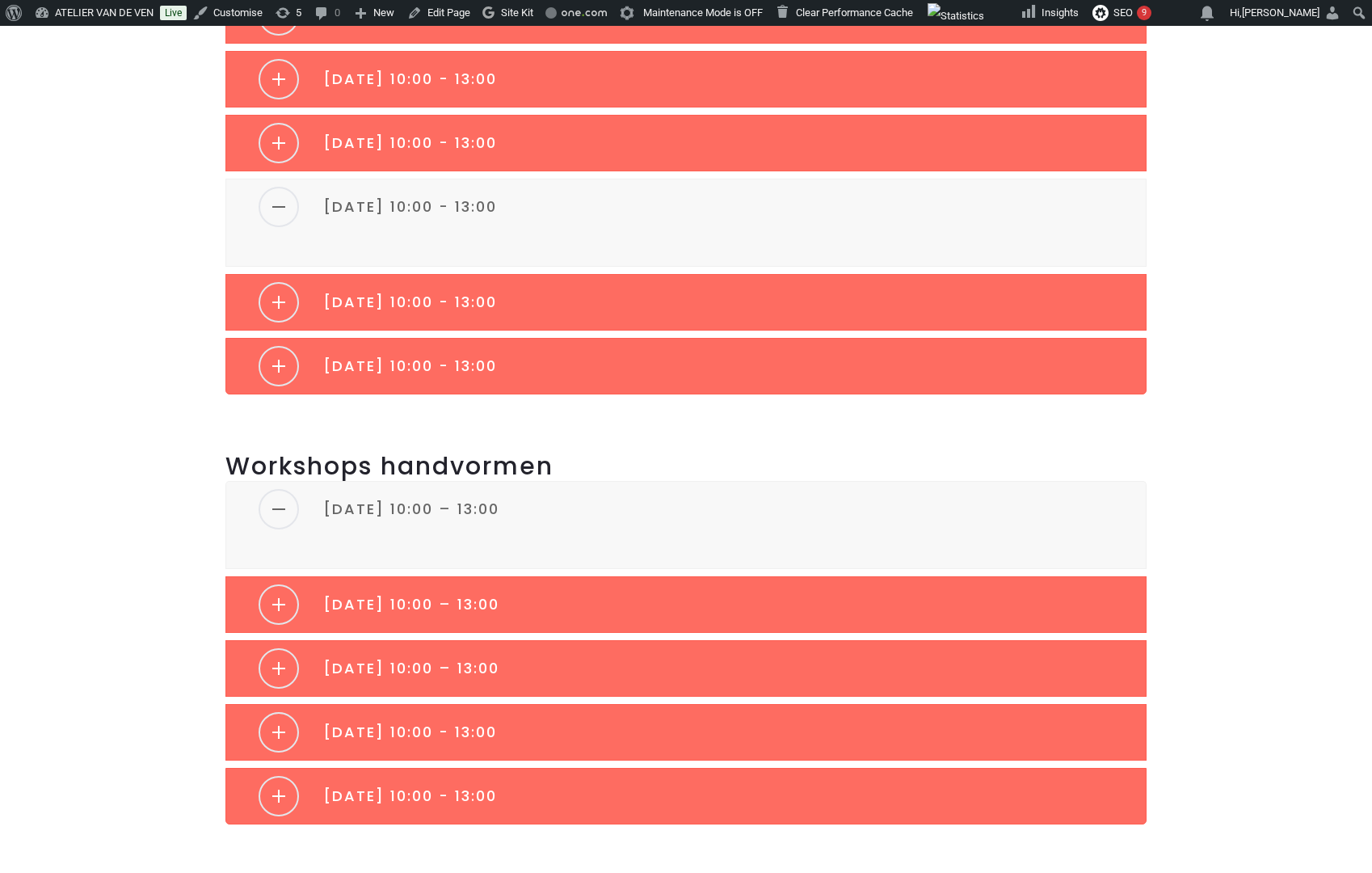
scroll to position [2364, 0]
